Goal: Task Accomplishment & Management: Use online tool/utility

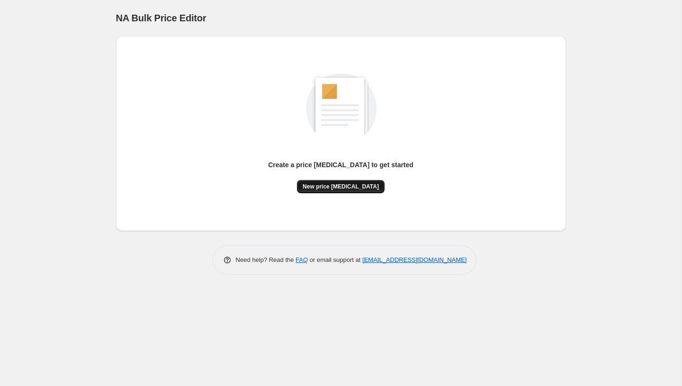
click at [340, 187] on span "New price [MEDICAL_DATA]" at bounding box center [341, 187] width 76 height 8
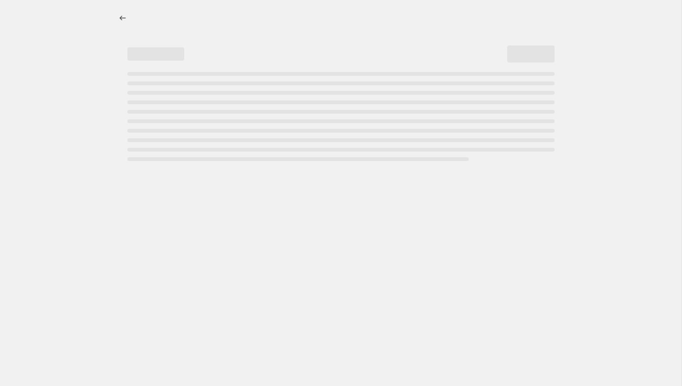
select select "percentage"
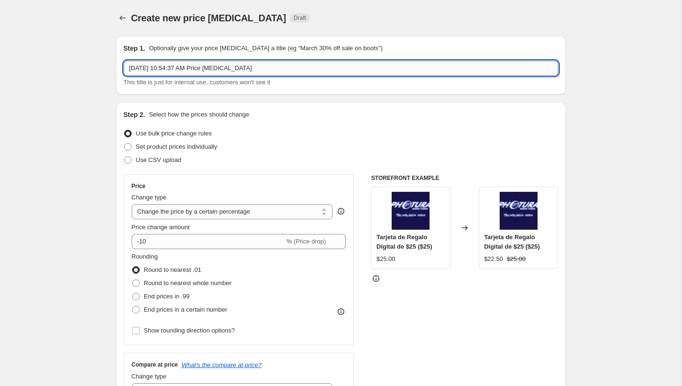
click at [231, 65] on input "[DATE] 10:54:37 AM Price [MEDICAL_DATA]" at bounding box center [341, 68] width 435 height 15
type input "PromoTag Total (3 Jobs) - TERMINA el 24 [PERSON_NAME]"
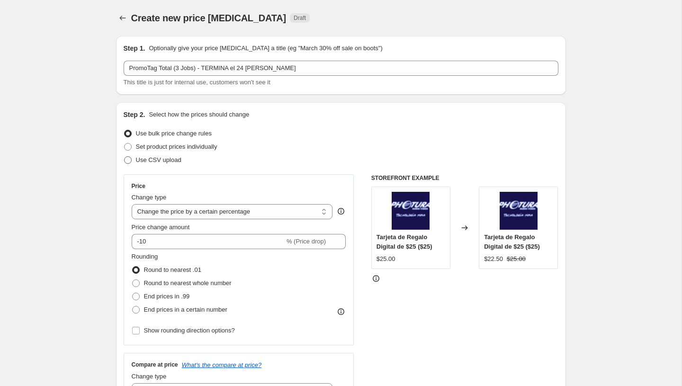
click at [158, 156] on span "Use CSV upload" at bounding box center [158, 159] width 45 height 9
click at [125, 156] on input "Use CSV upload" at bounding box center [124, 156] width 0 height 0
radio input "true"
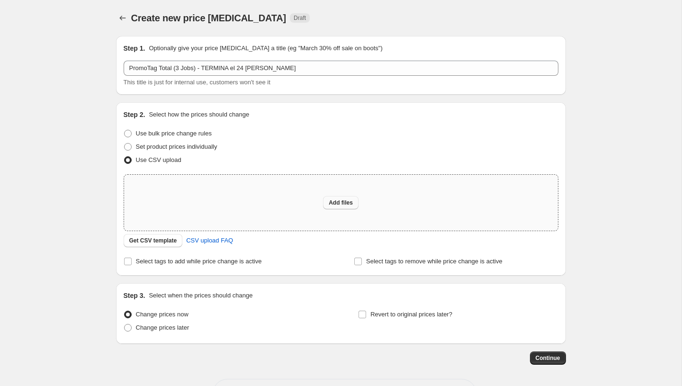
click at [330, 203] on span "Add files" at bounding box center [341, 203] width 24 height 8
type input "C:\fakepath\PromoTag Total (3 Jobs) - TERMINA el 24 [PERSON_NAME].csv"
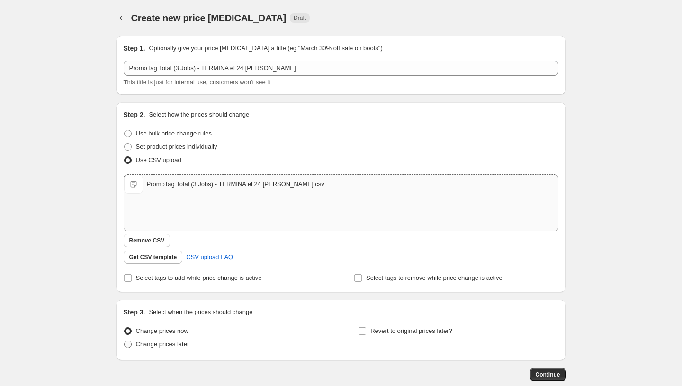
click at [150, 347] on span "Change prices later" at bounding box center [163, 344] width 54 height 7
click at [125, 341] on input "Change prices later" at bounding box center [124, 341] width 0 height 0
radio input "true"
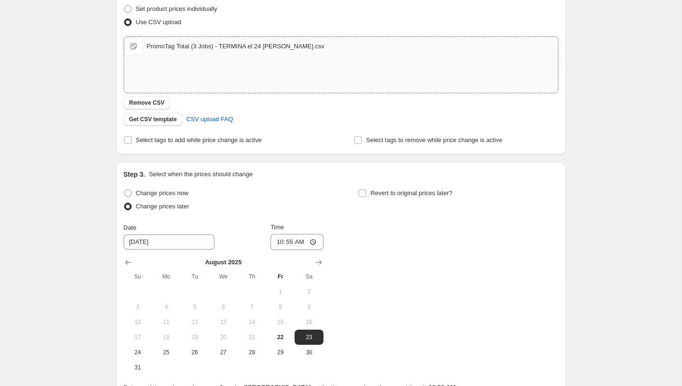
scroll to position [139, 0]
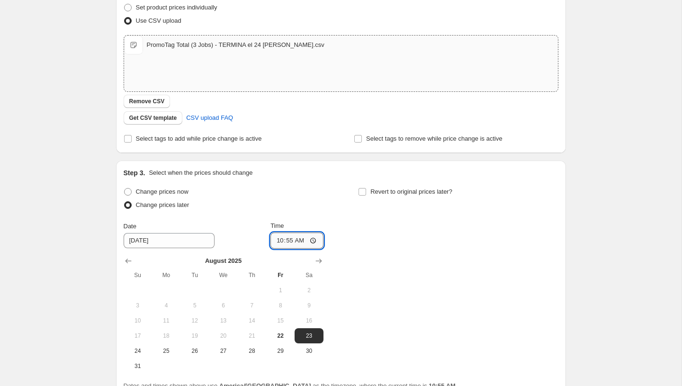
click at [273, 239] on input "10:55" at bounding box center [297, 241] width 53 height 16
click at [288, 242] on input "23:59" at bounding box center [297, 241] width 53 height 16
type input "23:58"
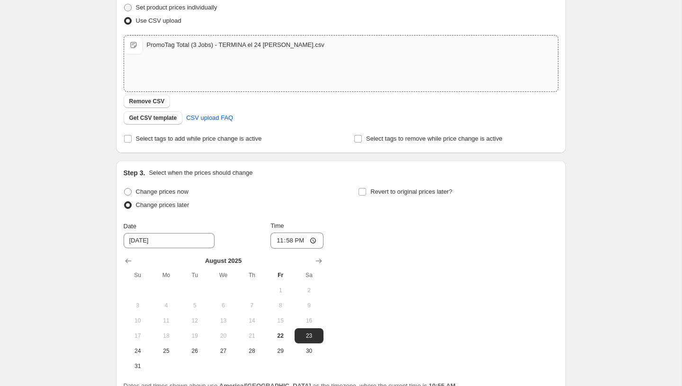
click at [353, 272] on div "Change prices now Change prices later Date [DATE] Time 23:58 [DATE] Su Mo Tu We…" at bounding box center [341, 279] width 435 height 189
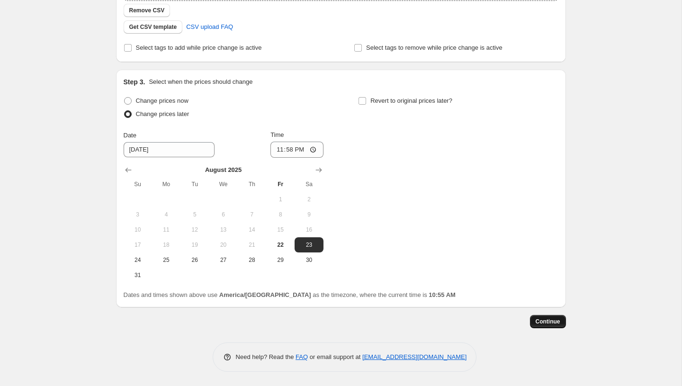
click at [543, 319] on span "Continue" at bounding box center [548, 322] width 25 height 8
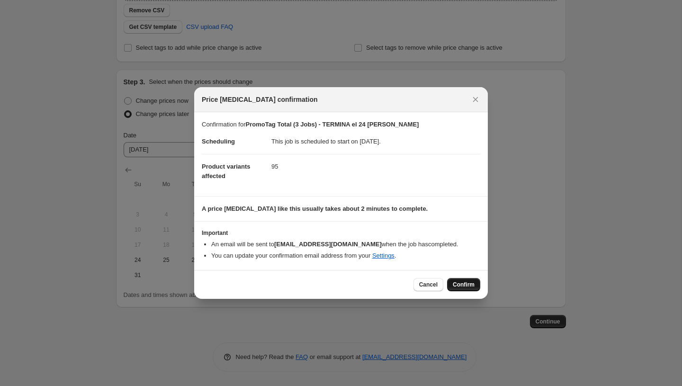
click at [459, 288] on span "Confirm" at bounding box center [464, 285] width 22 height 8
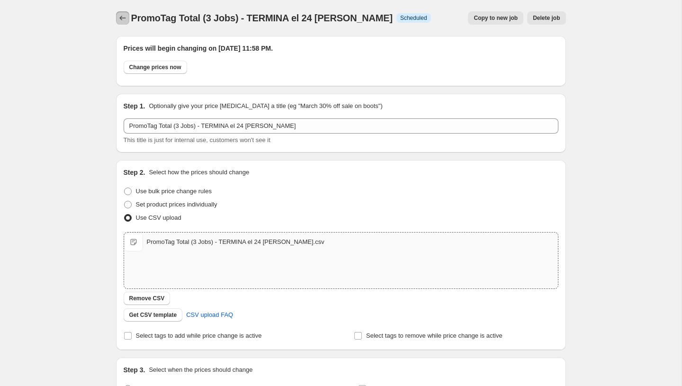
click at [125, 16] on icon "Price change jobs" at bounding box center [122, 17] width 9 height 9
